Goal: Task Accomplishment & Management: Complete application form

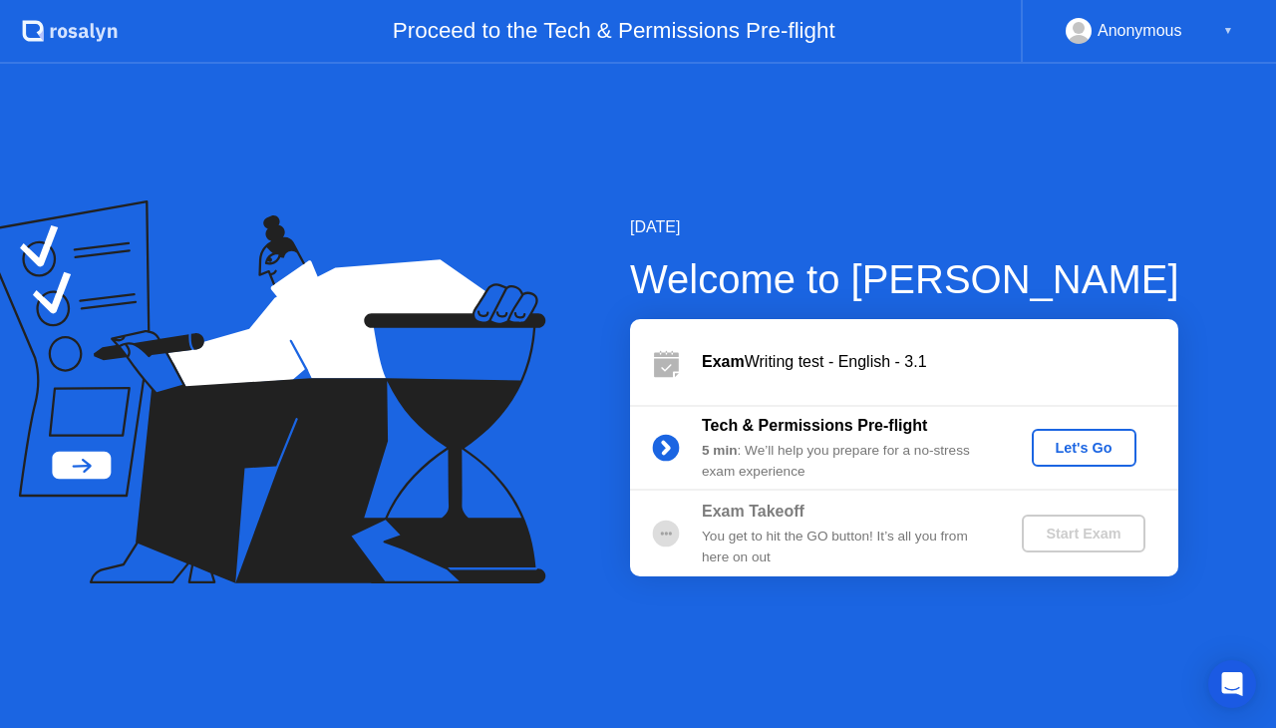
click at [1078, 454] on div "Let's Go" at bounding box center [1084, 448] width 89 height 16
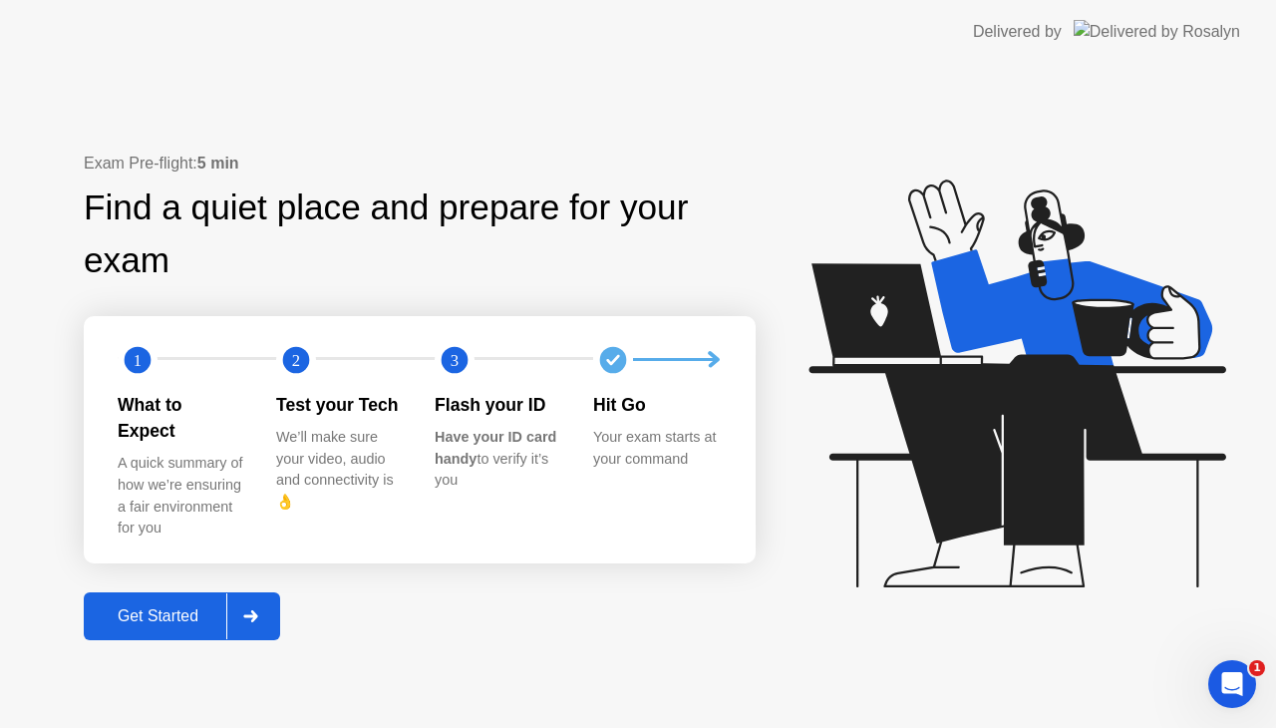
click at [265, 599] on div at bounding box center [250, 616] width 48 height 46
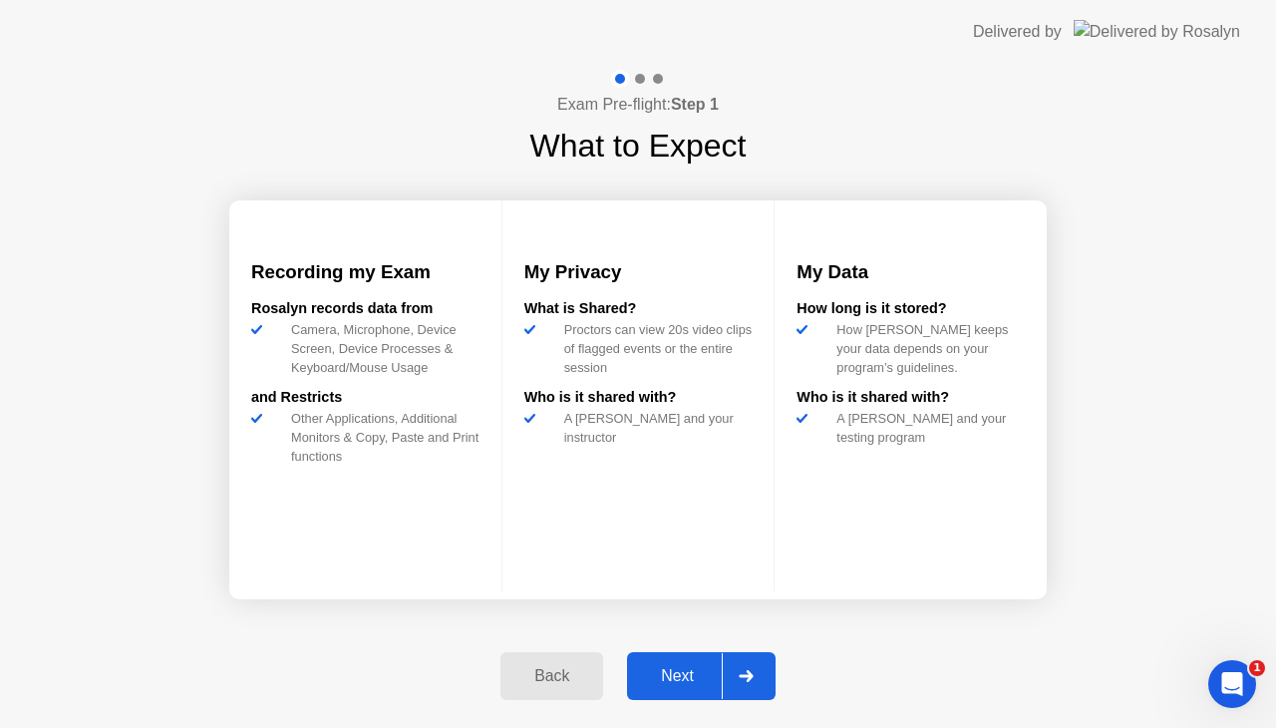
click at [751, 678] on icon at bounding box center [746, 676] width 14 height 12
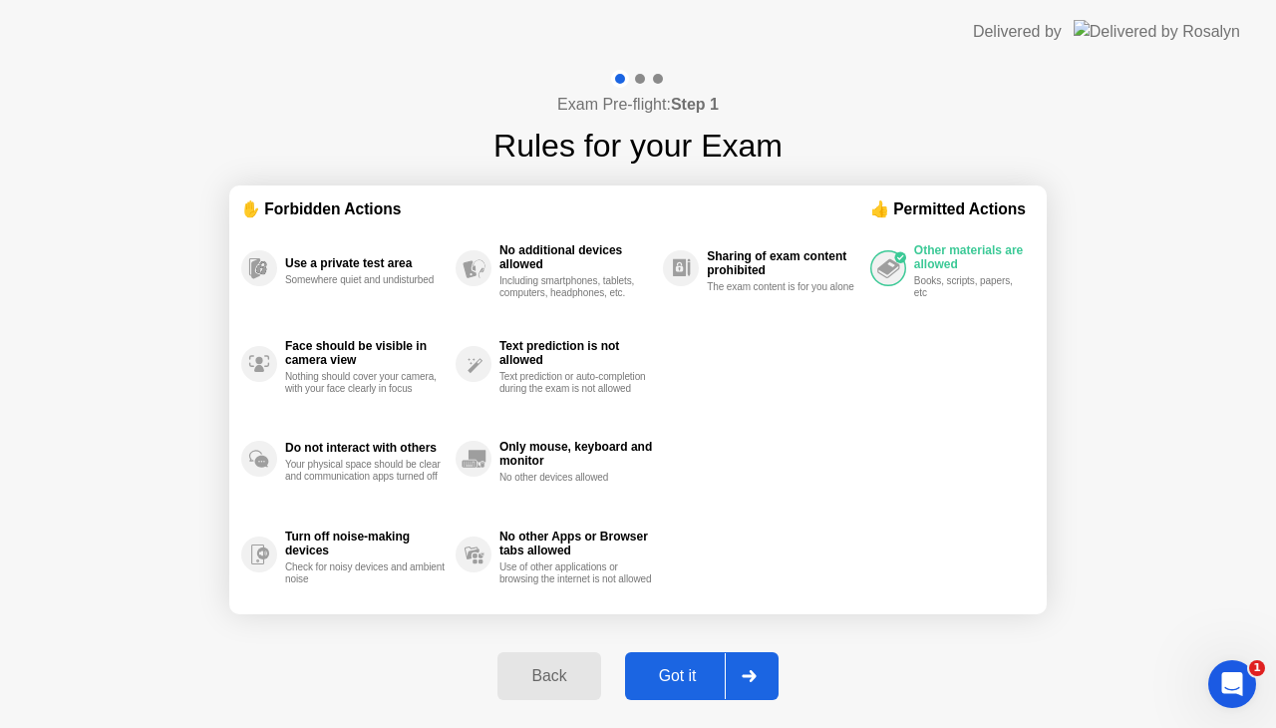
click at [751, 678] on icon at bounding box center [749, 676] width 15 height 12
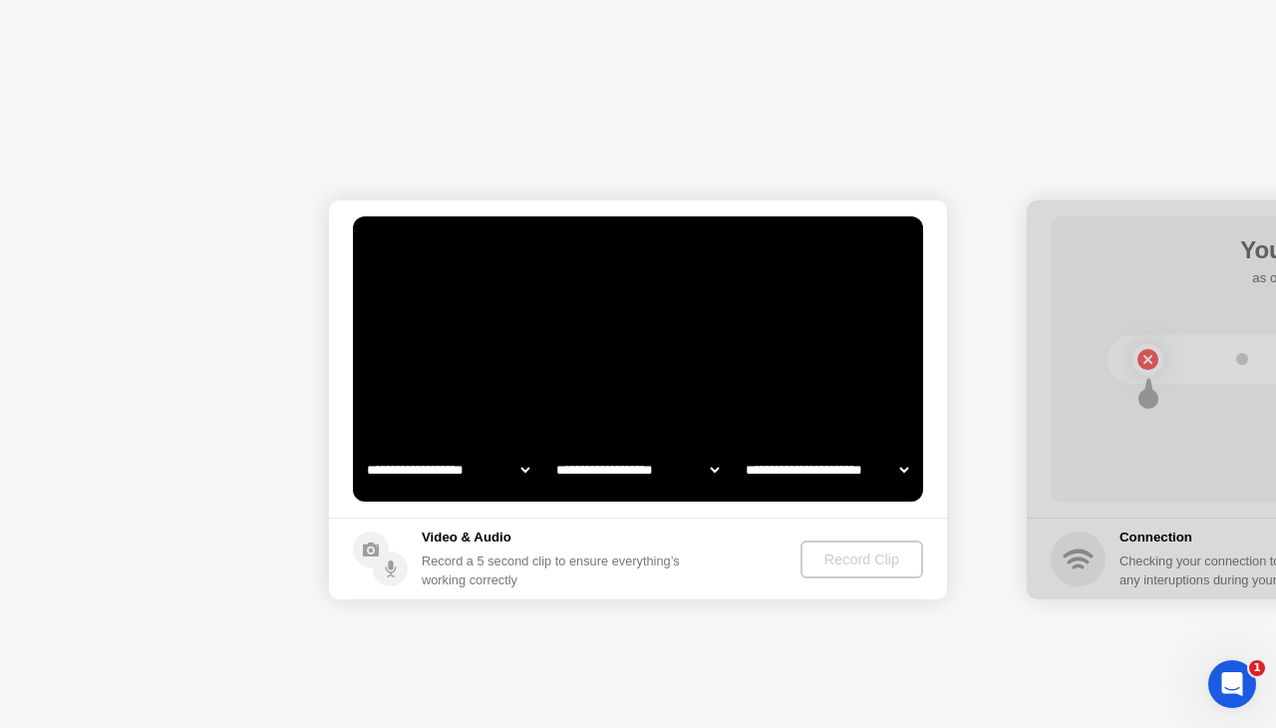
select select "**********"
select select "*******"
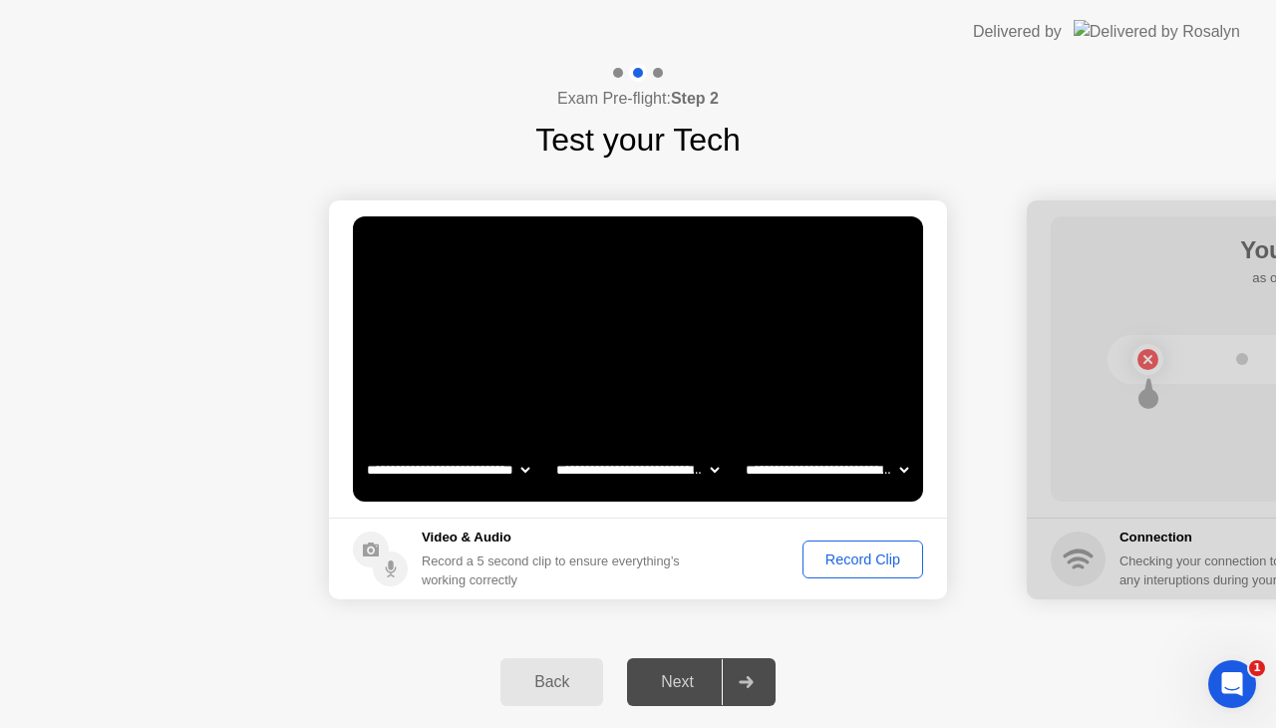
click at [853, 559] on div "Record Clip" at bounding box center [862, 559] width 107 height 16
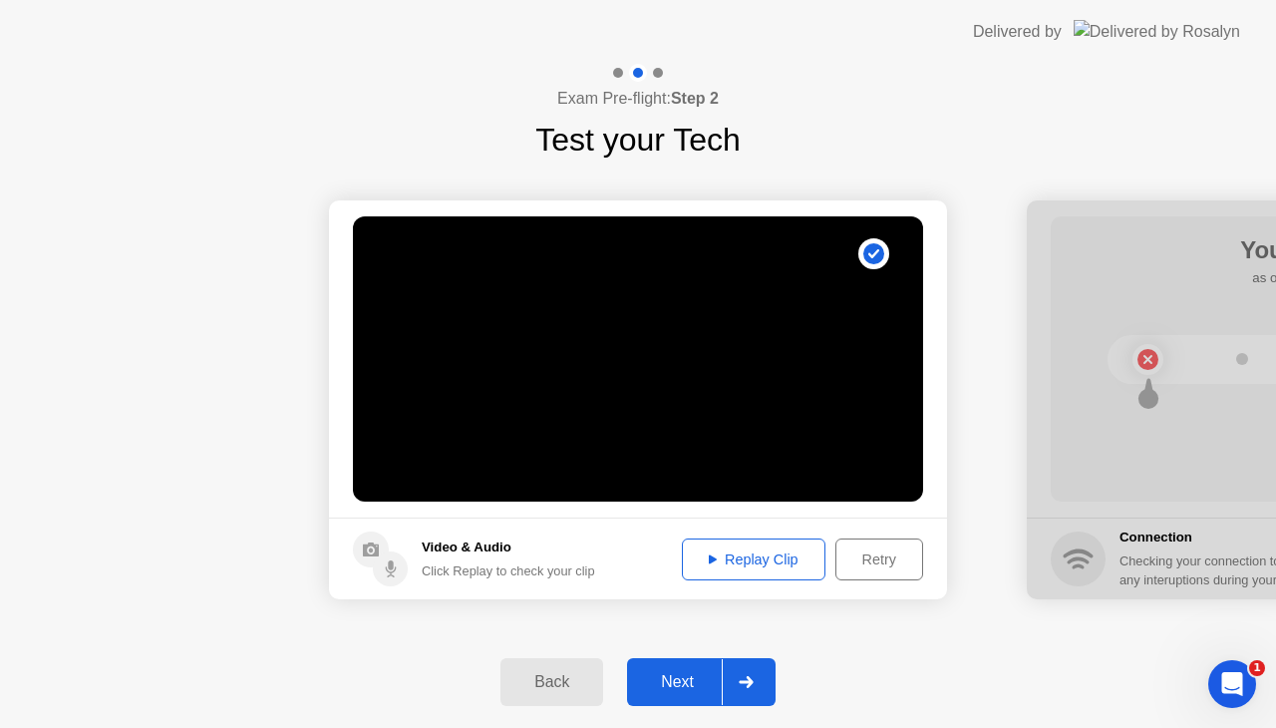
click at [771, 552] on div "Replay Clip" at bounding box center [754, 559] width 130 height 16
click at [751, 688] on div at bounding box center [746, 682] width 48 height 46
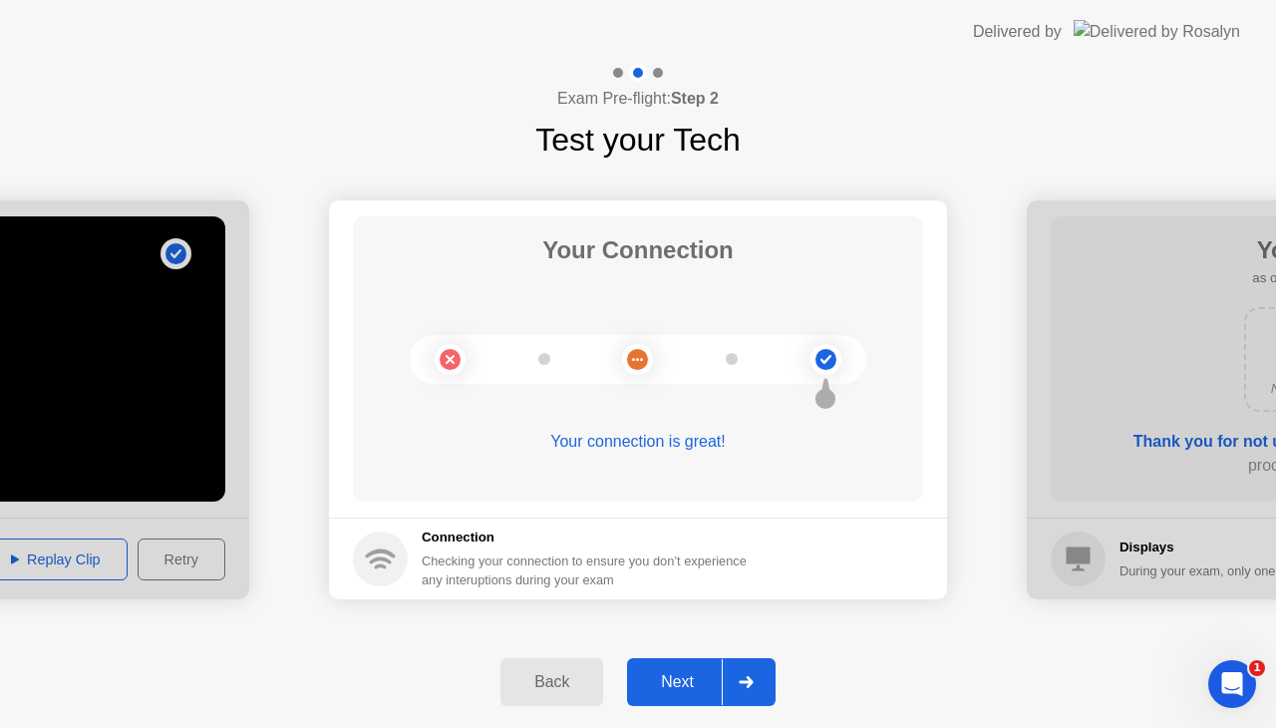
click at [747, 669] on div at bounding box center [746, 682] width 48 height 46
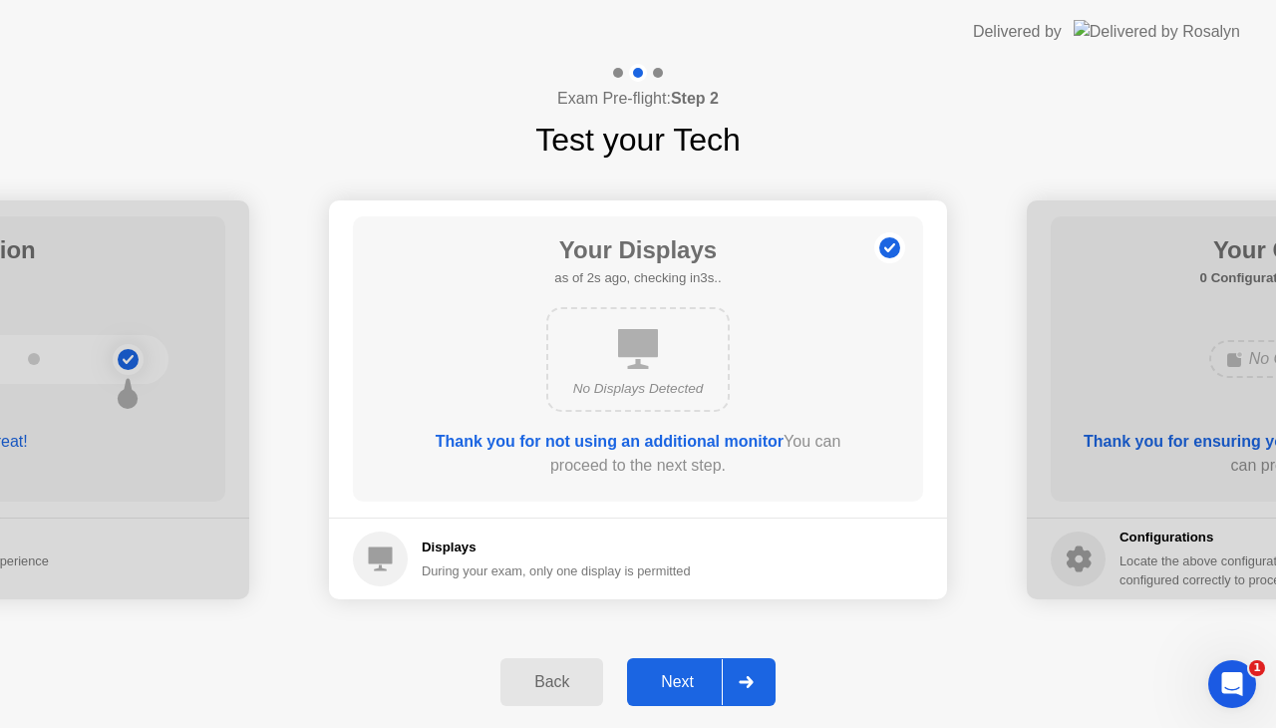
click at [747, 669] on div at bounding box center [746, 682] width 48 height 46
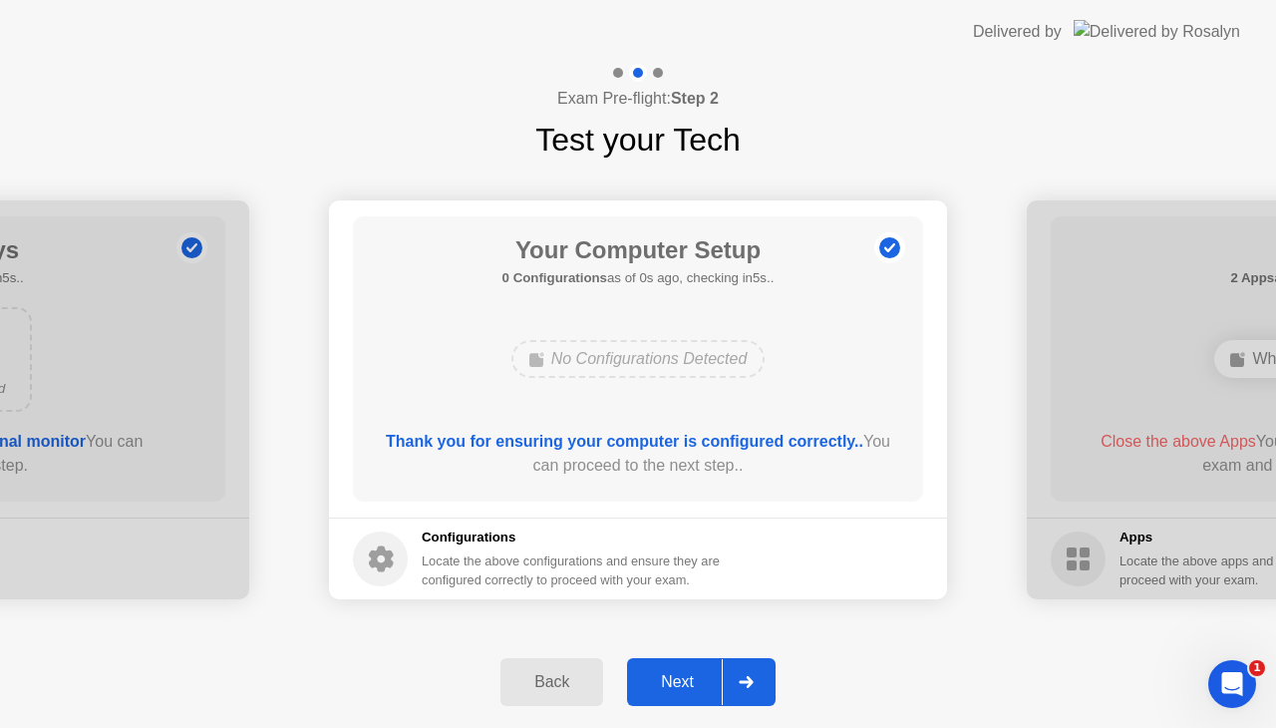
click at [747, 669] on div at bounding box center [746, 682] width 48 height 46
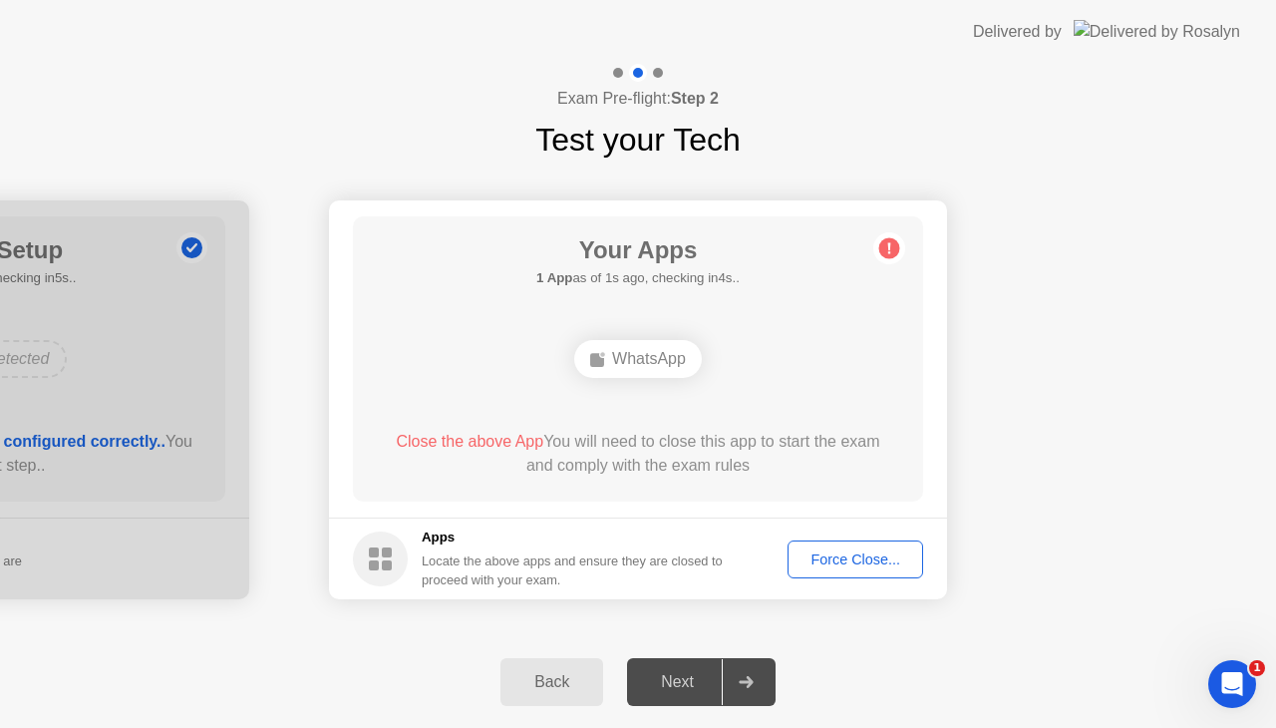
click at [857, 560] on div "Force Close..." at bounding box center [855, 559] width 122 height 16
click at [845, 557] on div "Force Close..." at bounding box center [855, 559] width 122 height 16
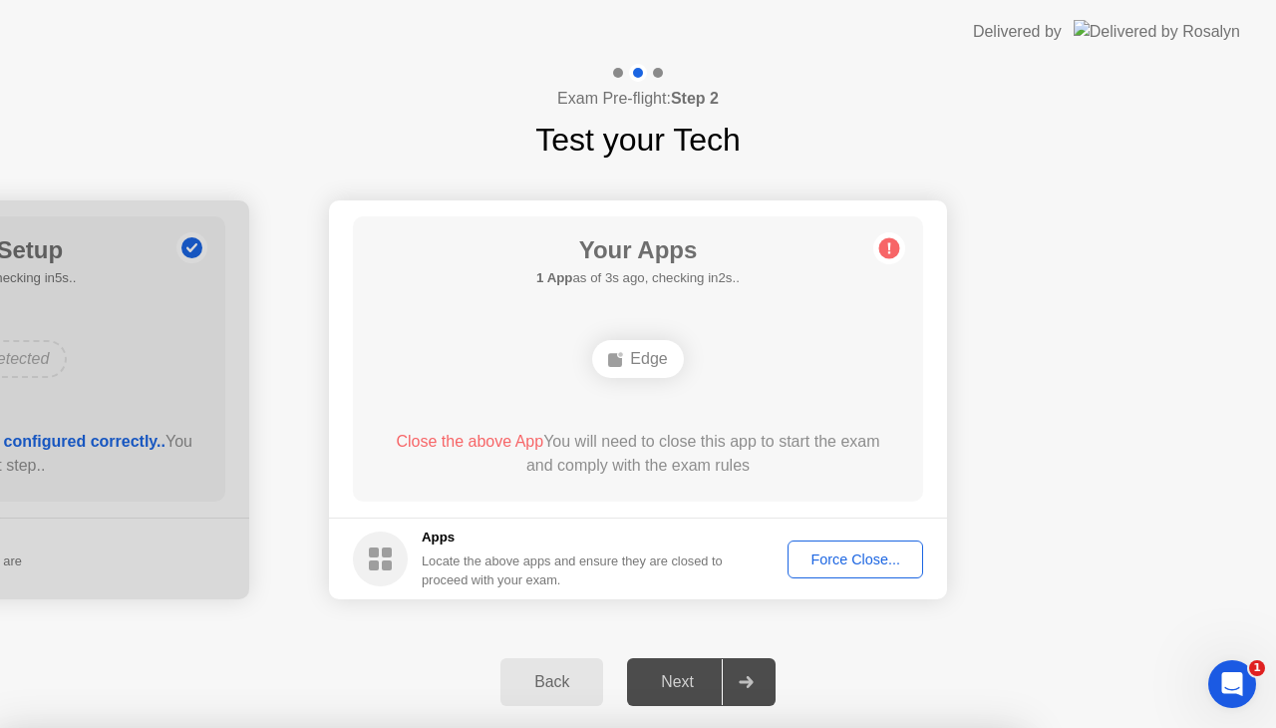
click at [870, 562] on div "Force Close..." at bounding box center [855, 559] width 122 height 16
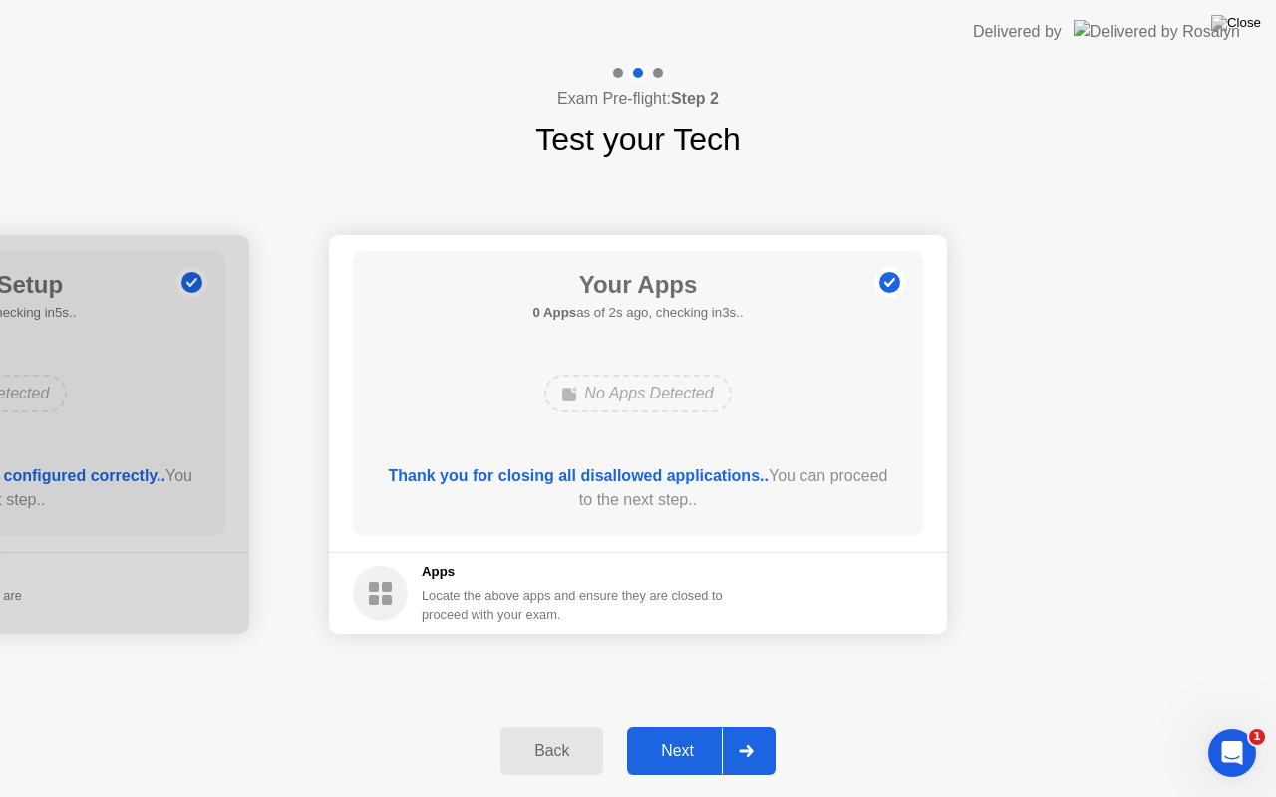
click at [750, 727] on icon at bounding box center [746, 752] width 14 height 12
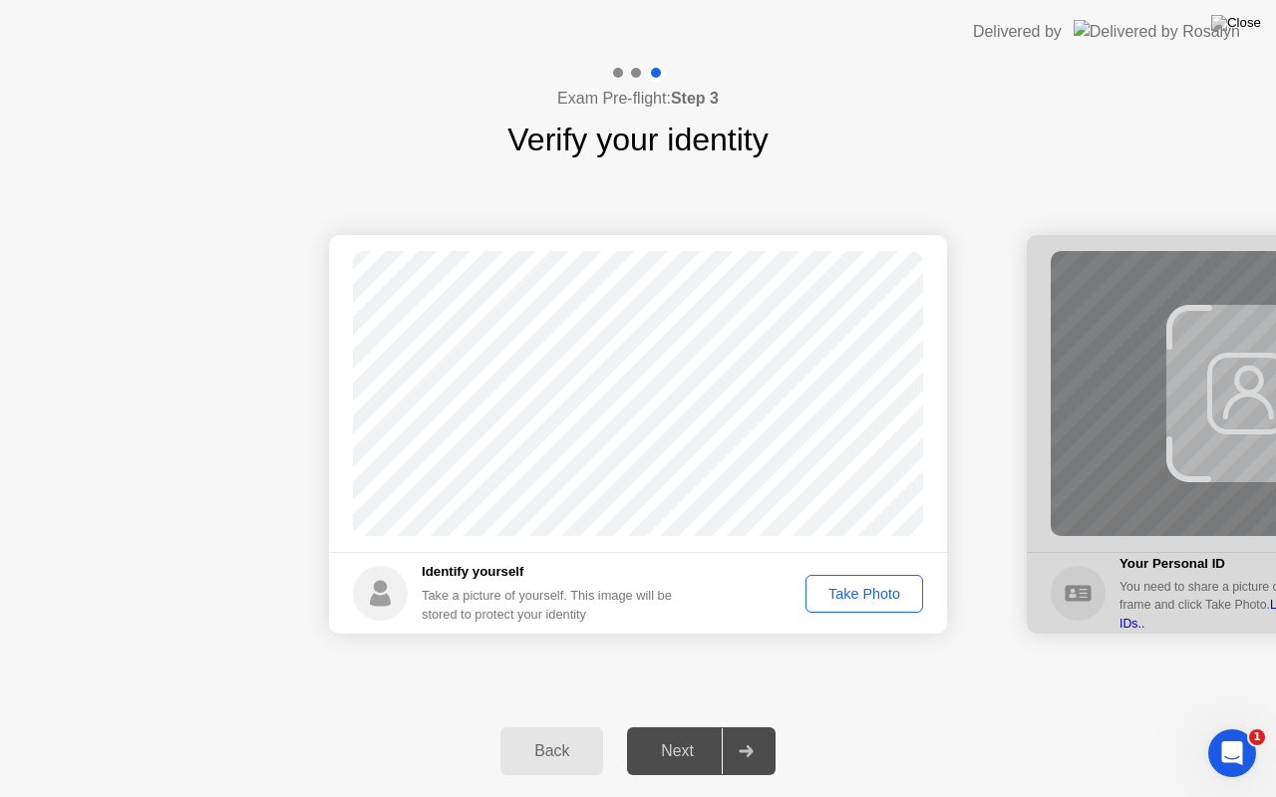
click at [867, 596] on div "Take Photo" at bounding box center [864, 594] width 104 height 16
click at [751, 727] on icon at bounding box center [746, 752] width 15 height 12
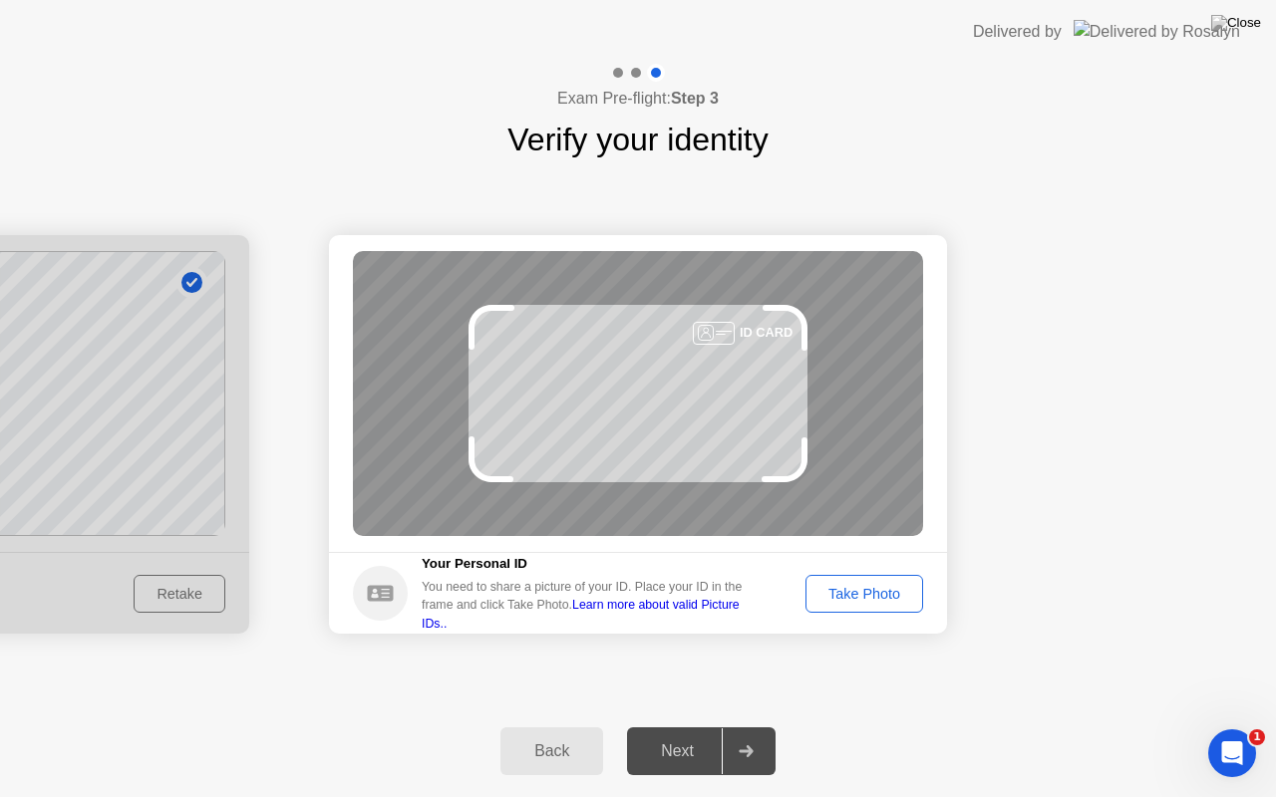
click at [861, 589] on div "Take Photo" at bounding box center [864, 594] width 104 height 16
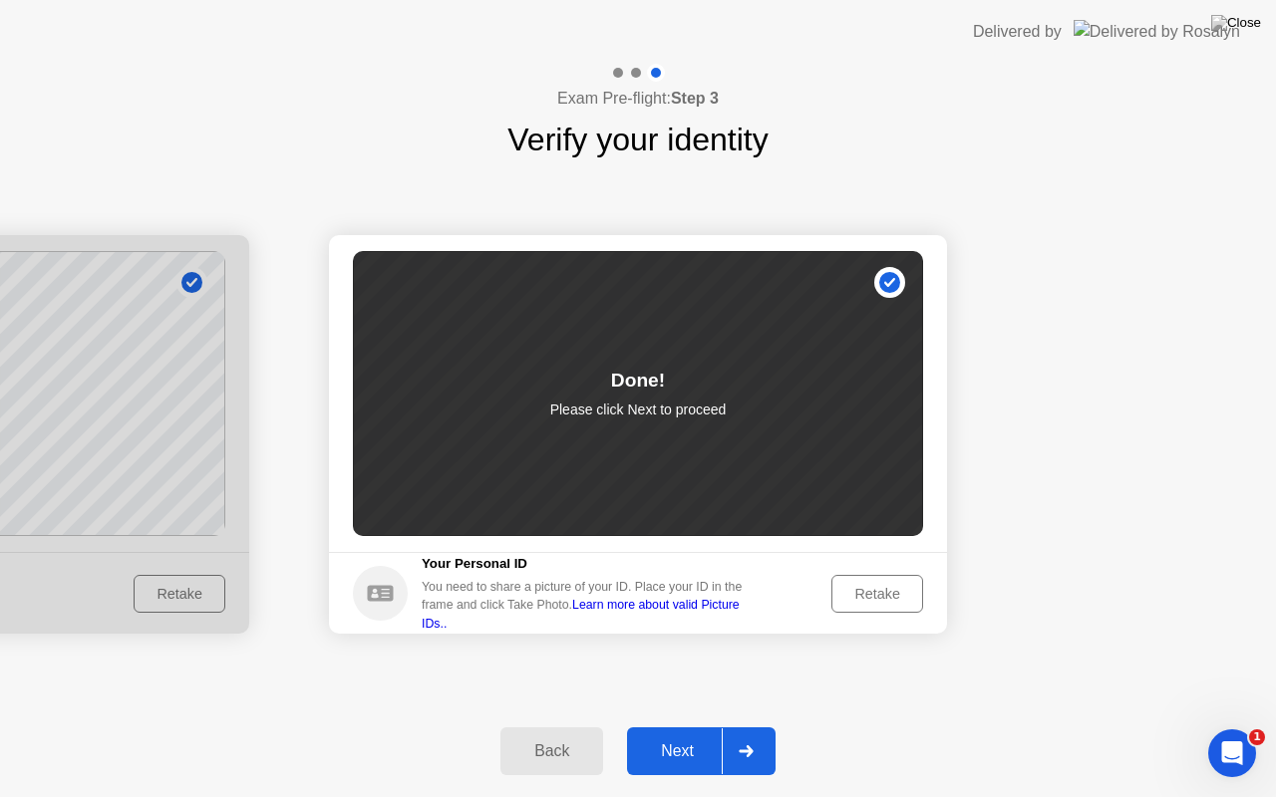
click at [751, 727] on icon at bounding box center [746, 752] width 15 height 12
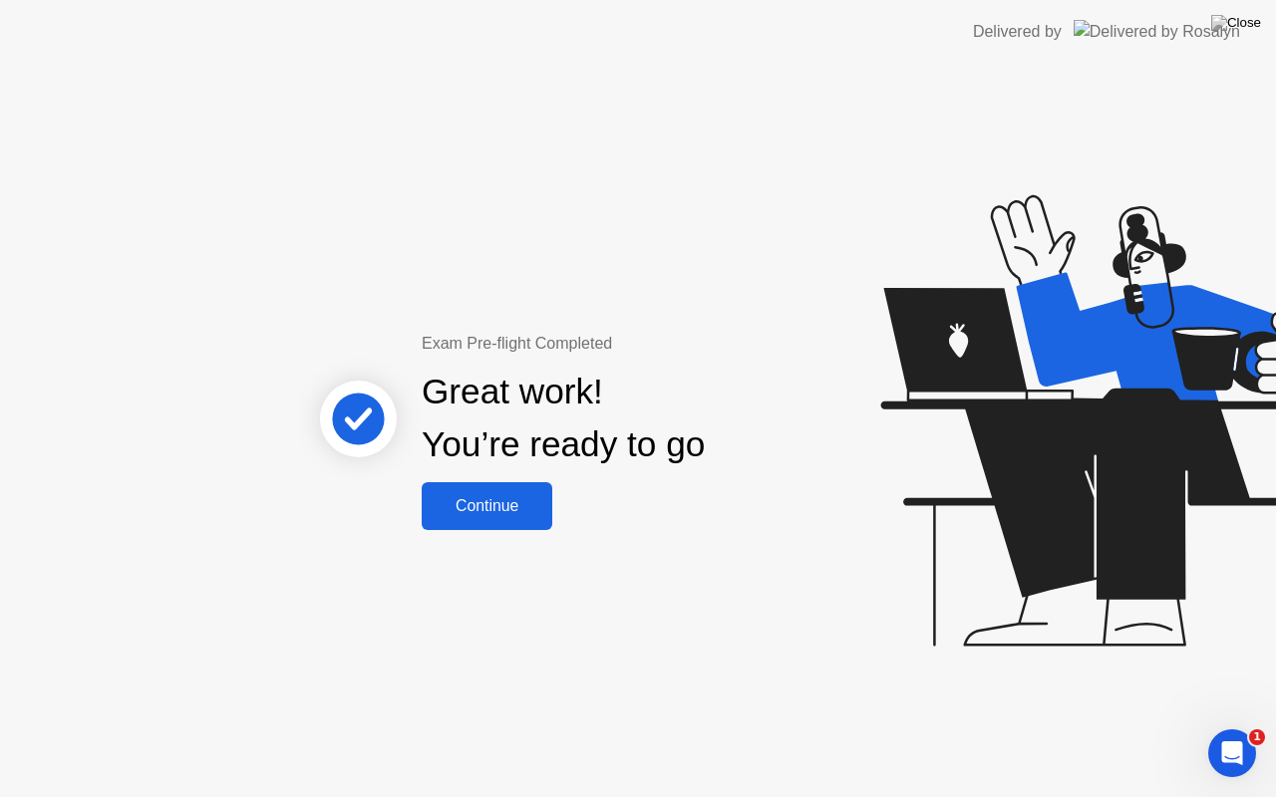
click at [496, 504] on div "Continue" at bounding box center [487, 506] width 119 height 18
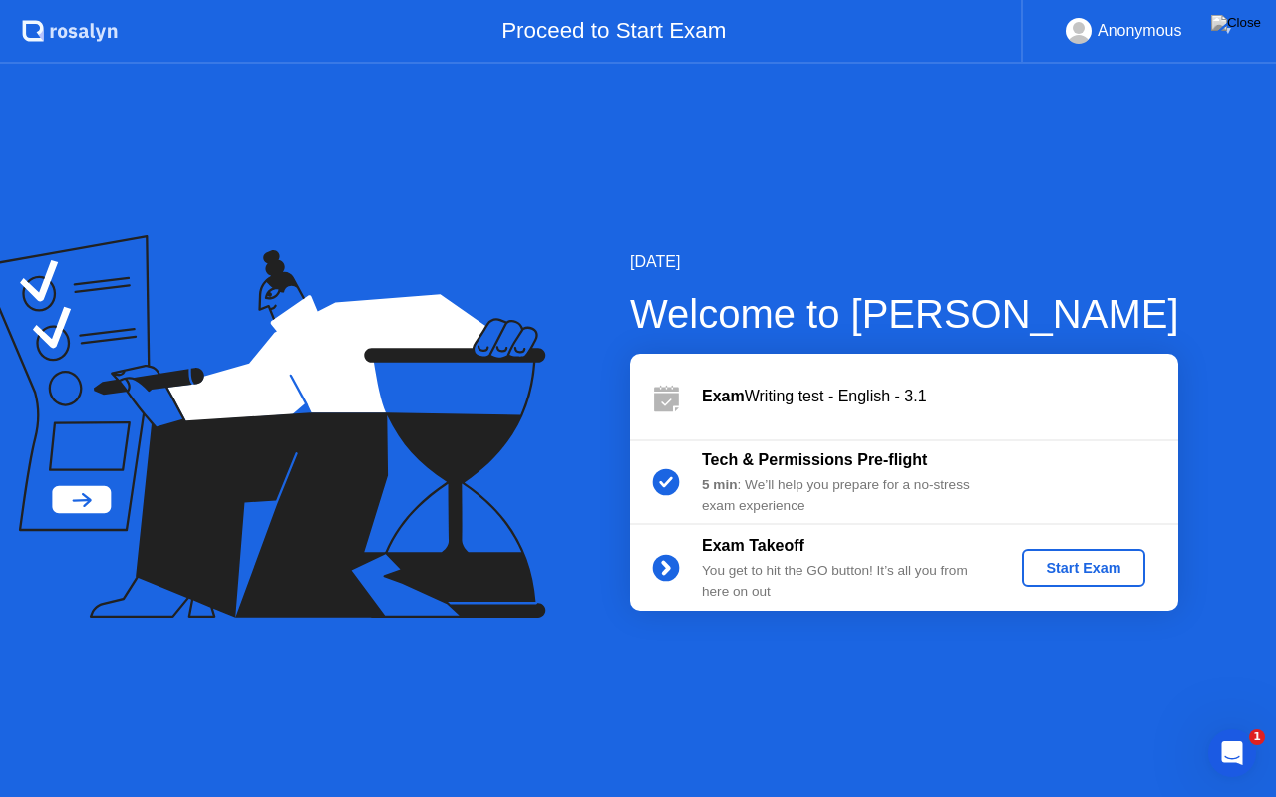
click at [1061, 562] on div "Start Exam" at bounding box center [1083, 568] width 107 height 16
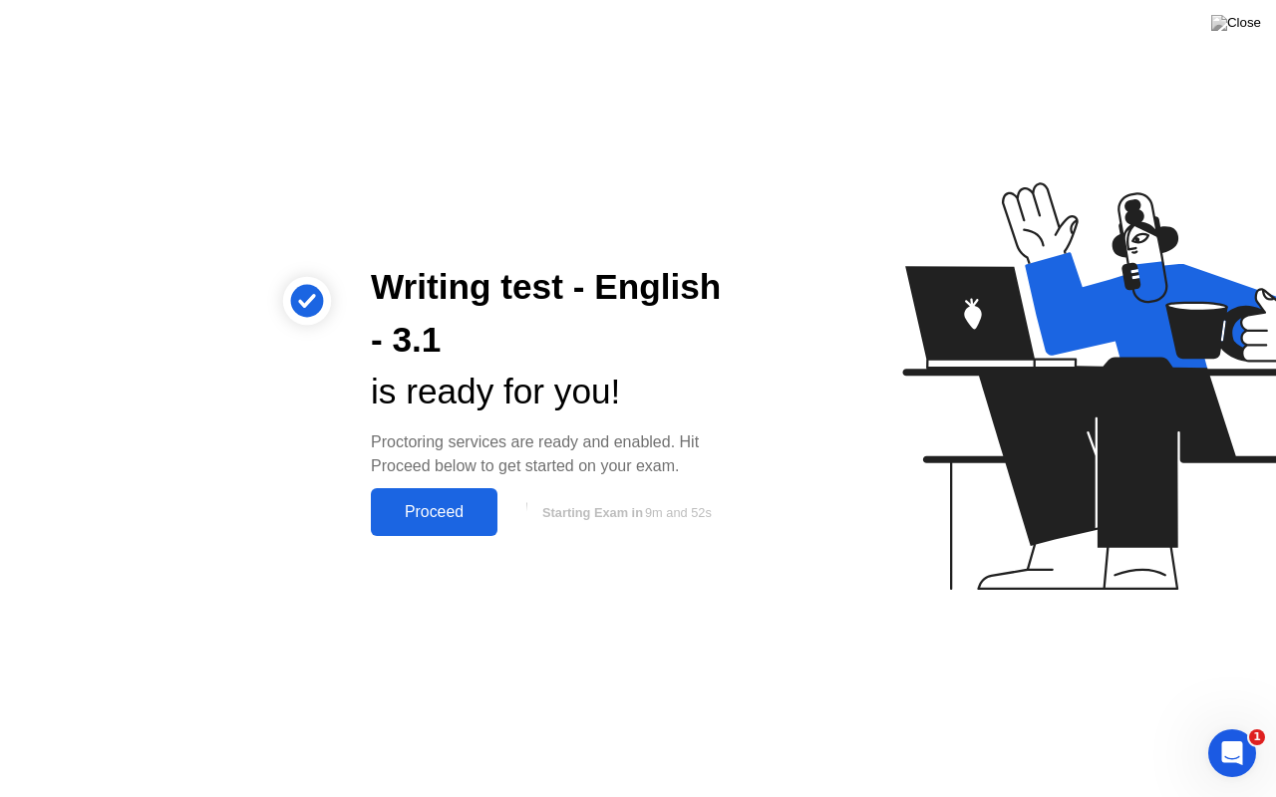
click at [427, 512] on div "Proceed" at bounding box center [434, 512] width 115 height 18
